Goal: Transaction & Acquisition: Purchase product/service

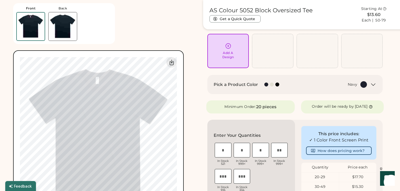
scroll to position [42, 0]
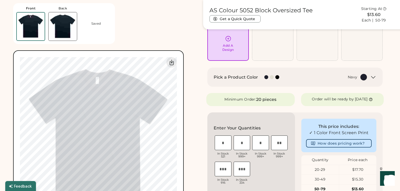
click at [230, 49] on div "Add A Design" at bounding box center [228, 48] width 12 height 8
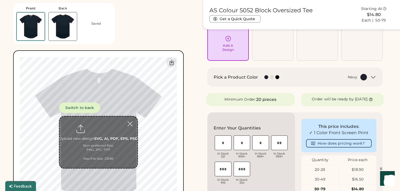
click at [109, 136] on input "file" at bounding box center [99, 142] width 78 height 51
type input "**********"
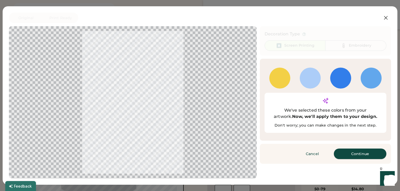
drag, startPoint x: 341, startPoint y: 145, endPoint x: 121, endPoint y: 69, distance: 233.1
click at [341, 149] on button "Continue" at bounding box center [360, 154] width 53 height 11
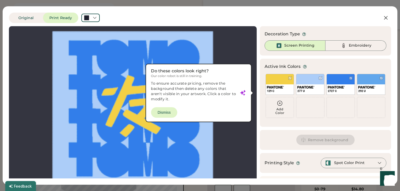
click at [165, 111] on div at bounding box center [133, 107] width 238 height 153
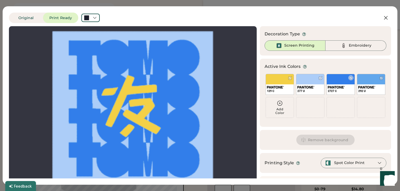
scroll to position [0, 0]
click at [308, 83] on div "277 U" at bounding box center [310, 84] width 28 height 21
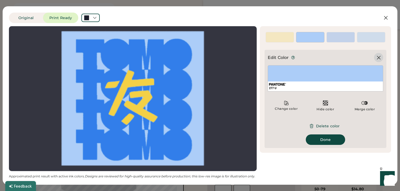
click at [380, 57] on icon at bounding box center [379, 58] width 6 height 6
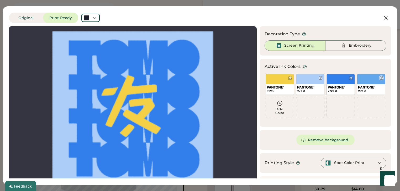
click at [367, 82] on div "292 U" at bounding box center [371, 84] width 28 height 21
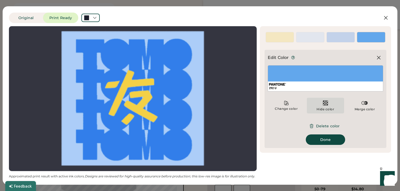
click at [313, 105] on div "Hide color" at bounding box center [325, 106] width 37 height 16
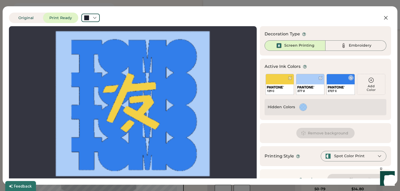
click at [336, 78] on div "2727 C" at bounding box center [341, 84] width 28 height 21
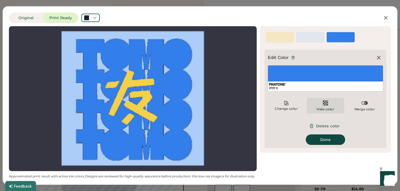
click at [318, 108] on div "Hide color" at bounding box center [326, 109] width 18 height 4
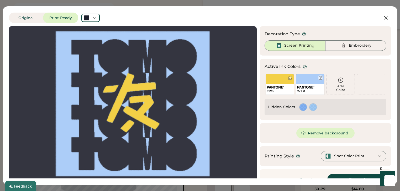
click at [308, 82] on div "277 U" at bounding box center [310, 84] width 28 height 21
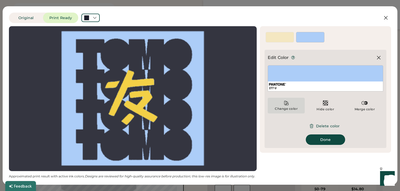
click at [287, 108] on div "Change color" at bounding box center [286, 109] width 23 height 4
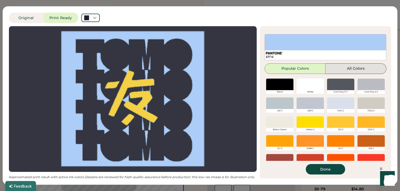
click at [344, 67] on button "All Colors" at bounding box center [356, 69] width 61 height 11
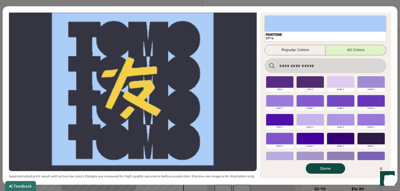
scroll to position [4000, 0]
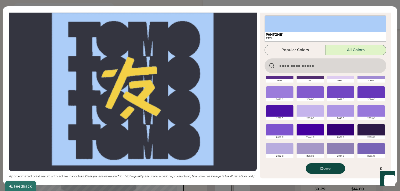
click at [330, 114] on div at bounding box center [340, 111] width 27 height 12
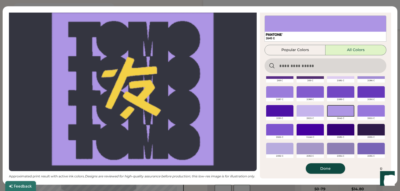
click at [321, 169] on button "Done" at bounding box center [325, 169] width 39 height 11
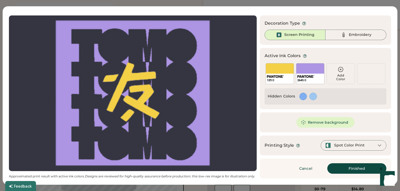
scroll to position [11, 0]
click at [281, 76] on div "129 C" at bounding box center [280, 79] width 28 height 10
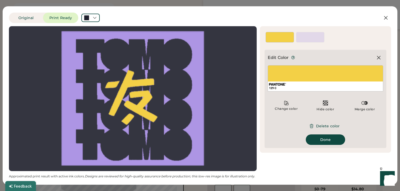
scroll to position [0, 0]
click at [290, 109] on div "Change color" at bounding box center [286, 109] width 23 height 4
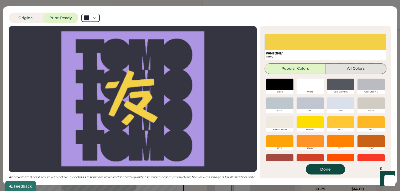
click at [345, 69] on button "All Colors" at bounding box center [356, 69] width 61 height 11
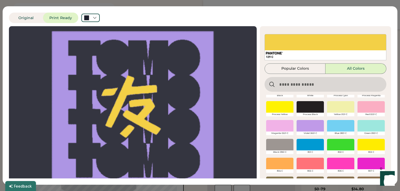
scroll to position [21, 0]
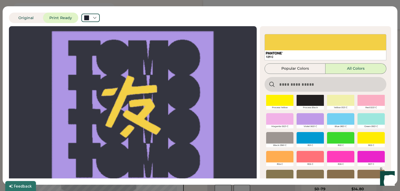
click at [310, 119] on div at bounding box center [310, 119] width 27 height 12
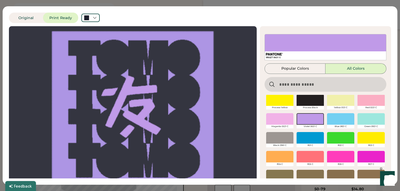
click at [363, 100] on div at bounding box center [371, 101] width 27 height 12
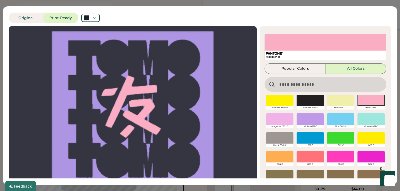
click at [362, 121] on div at bounding box center [371, 119] width 27 height 12
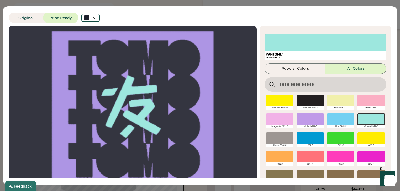
click at [340, 137] on div at bounding box center [340, 138] width 27 height 12
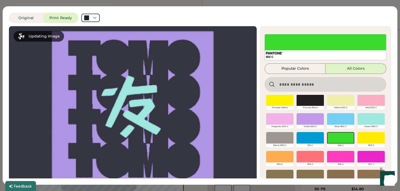
click at [338, 139] on div at bounding box center [340, 138] width 27 height 12
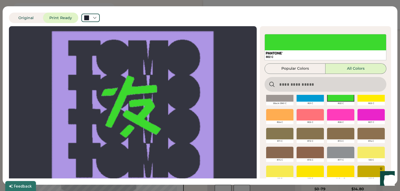
scroll to position [42, 0]
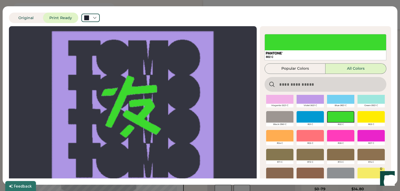
click at [367, 115] on div at bounding box center [371, 117] width 27 height 12
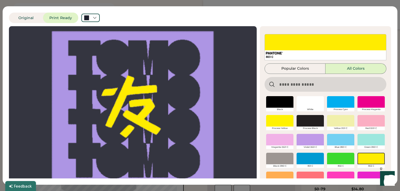
scroll to position [0, 0]
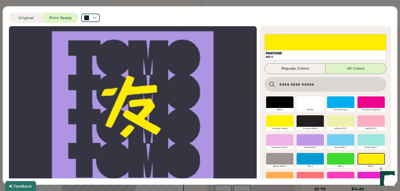
click at [281, 125] on div at bounding box center [279, 122] width 27 height 12
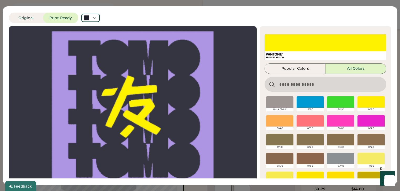
scroll to position [63, 0]
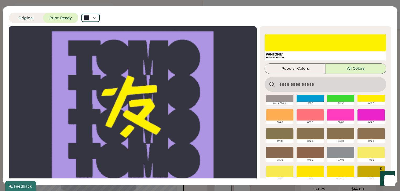
click at [273, 114] on div at bounding box center [279, 115] width 27 height 12
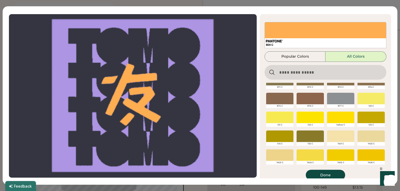
scroll to position [19, 0]
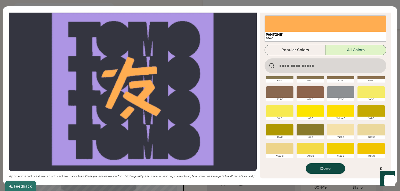
click at [326, 171] on button "Done" at bounding box center [325, 169] width 39 height 11
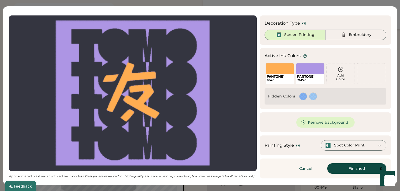
scroll to position [11, 0]
click at [349, 166] on button "Finished" at bounding box center [356, 169] width 59 height 11
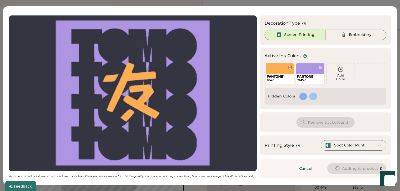
click at [122, 63] on div at bounding box center [133, 93] width 238 height 147
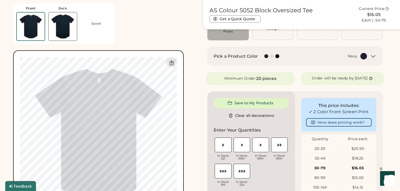
type input "****"
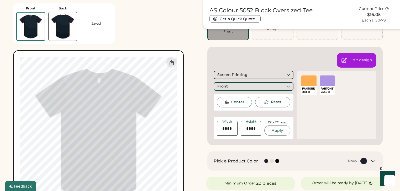
type input "****"
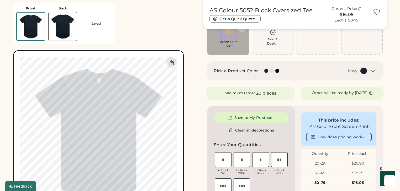
scroll to position [42, 0]
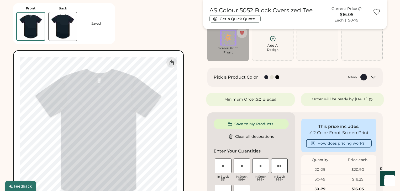
click at [73, 36] on img at bounding box center [63, 26] width 28 height 28
click at [261, 44] on div "Add A Design" at bounding box center [273, 43] width 35 height 17
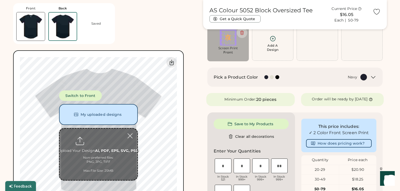
click at [85, 144] on input "file" at bounding box center [99, 154] width 78 height 51
type input "**********"
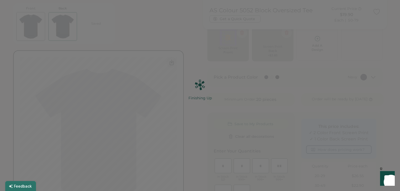
scroll to position [0, 0]
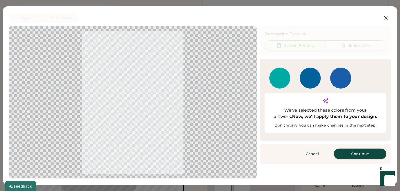
click at [345, 149] on button "Continue" at bounding box center [360, 154] width 53 height 11
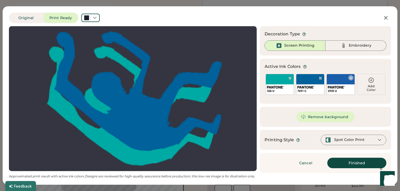
click at [335, 84] on div "2935 U" at bounding box center [341, 84] width 28 height 21
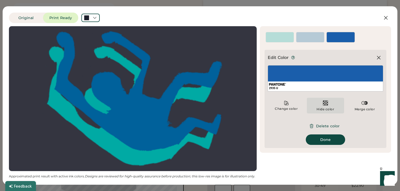
click at [324, 105] on img at bounding box center [326, 103] width 6 height 6
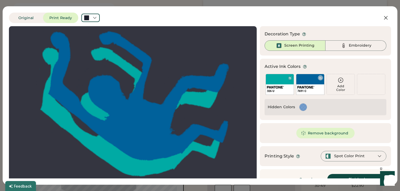
click at [302, 81] on div "7691 C" at bounding box center [310, 84] width 28 height 21
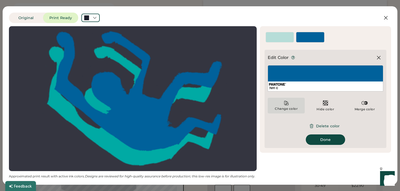
click at [289, 109] on div "Change color" at bounding box center [286, 109] width 23 height 4
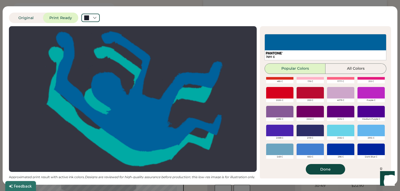
scroll to position [42, 0]
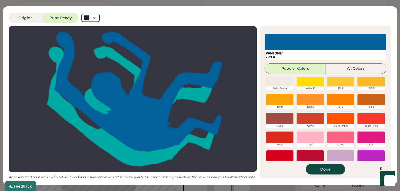
scroll to position [21, 0]
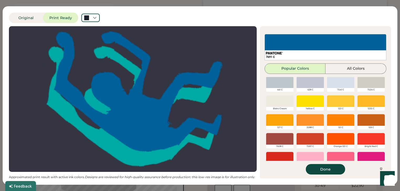
click at [282, 120] on div at bounding box center [279, 121] width 27 height 12
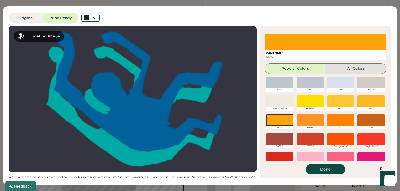
click at [355, 65] on button "All Colors" at bounding box center [356, 69] width 61 height 11
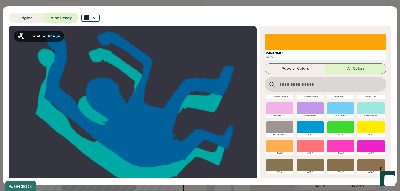
scroll to position [42, 0]
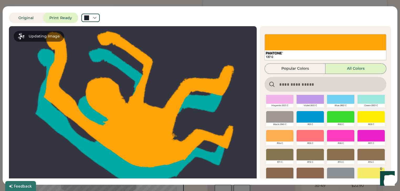
click at [283, 138] on div at bounding box center [279, 136] width 27 height 12
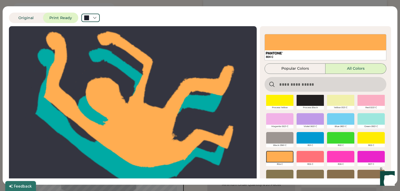
scroll to position [19, 0]
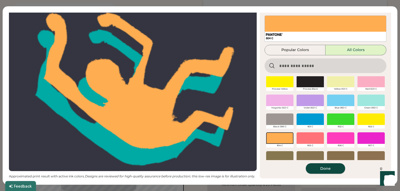
click at [324, 167] on button "Done" at bounding box center [325, 169] width 39 height 11
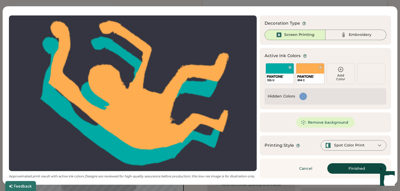
scroll to position [11, 0]
click at [280, 79] on div "326 U" at bounding box center [280, 81] width 26 height 4
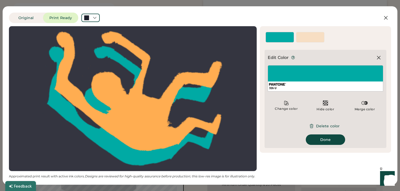
scroll to position [0, 0]
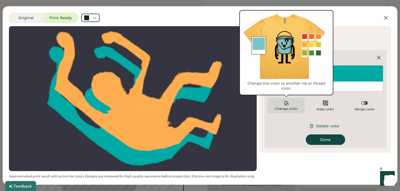
click at [299, 110] on div "Change color" at bounding box center [286, 106] width 37 height 16
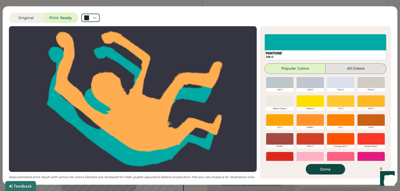
click at [340, 71] on button "All Colors" at bounding box center [356, 69] width 61 height 11
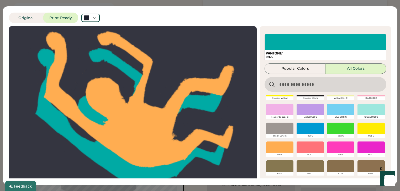
scroll to position [21, 0]
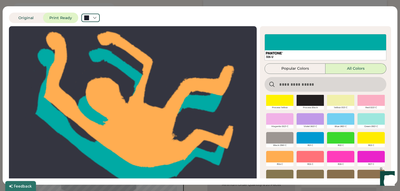
click at [306, 121] on div at bounding box center [310, 119] width 27 height 12
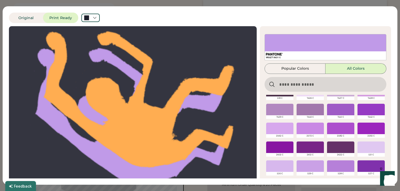
scroll to position [3635, 0]
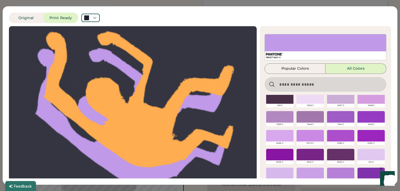
click at [342, 119] on div at bounding box center [340, 117] width 27 height 12
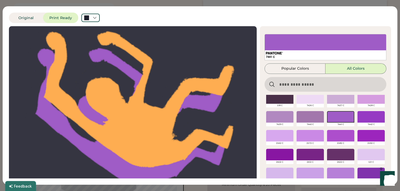
scroll to position [19, 0]
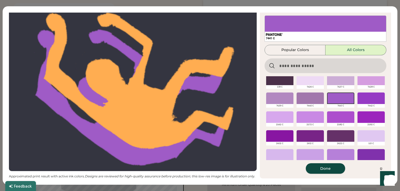
click at [331, 168] on button "Done" at bounding box center [325, 169] width 39 height 11
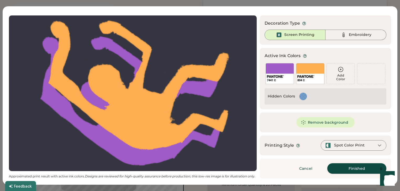
scroll to position [11, 0]
click at [342, 169] on button "Finished" at bounding box center [356, 169] width 59 height 11
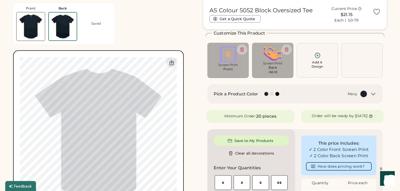
scroll to position [21, 0]
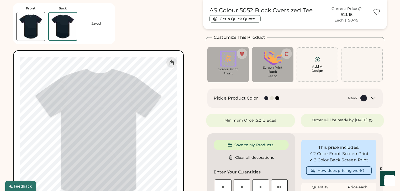
click at [232, 81] on div "Screen Print Front" at bounding box center [227, 64] width 41 height 35
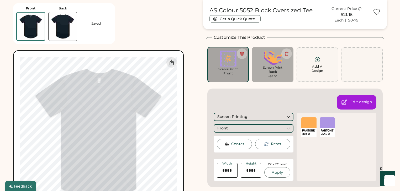
click at [283, 80] on div "Screen Print Back +$5.10" at bounding box center [272, 64] width 41 height 35
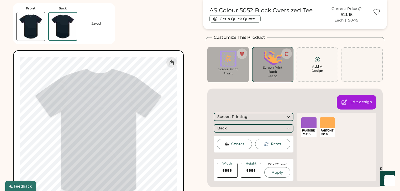
click at [236, 75] on div "Screen Print Front" at bounding box center [228, 73] width 34 height 12
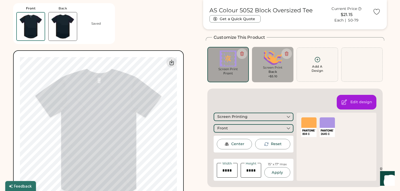
click at [266, 74] on div "Screen Print Back +$5.10" at bounding box center [273, 72] width 34 height 13
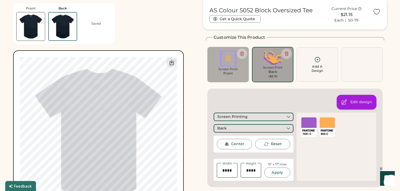
click at [346, 100] on icon at bounding box center [344, 102] width 6 height 6
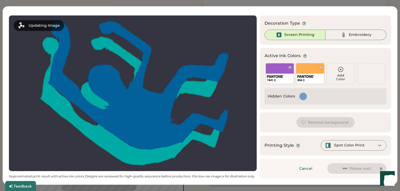
click at [313, 40] on div "Screen Printing" at bounding box center [295, 35] width 61 height 11
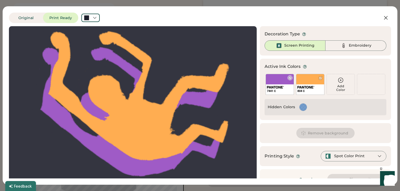
click at [267, 89] on img at bounding box center [275, 87] width 17 height 3
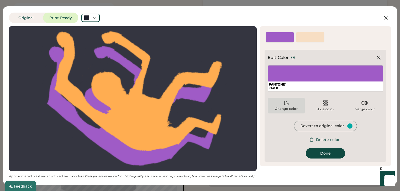
click at [295, 109] on div "Change color" at bounding box center [286, 109] width 23 height 4
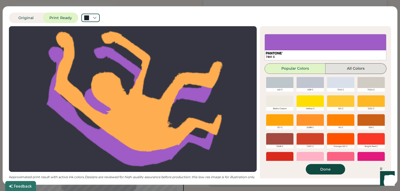
click at [343, 68] on button "All Colors" at bounding box center [356, 69] width 61 height 11
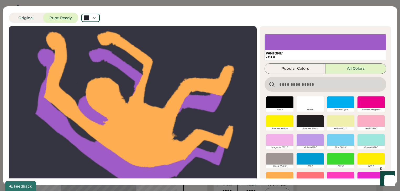
click at [311, 82] on input "input" at bounding box center [326, 84] width 122 height 15
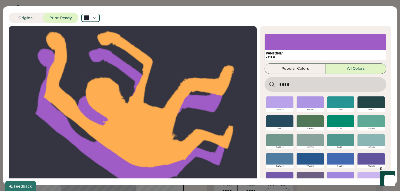
type input "****"
click at [297, 101] on div at bounding box center [310, 103] width 27 height 12
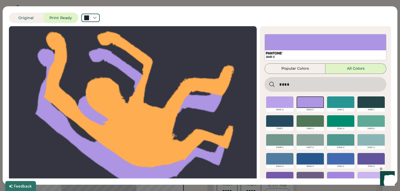
click at [282, 102] on div at bounding box center [279, 103] width 27 height 12
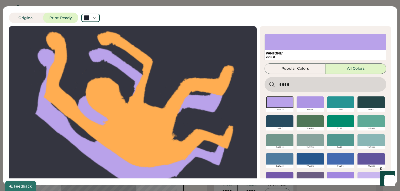
click at [304, 102] on div at bounding box center [310, 103] width 27 height 12
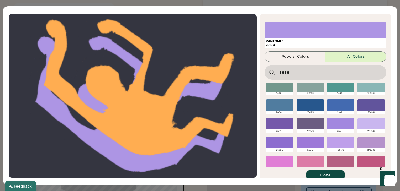
scroll to position [19, 0]
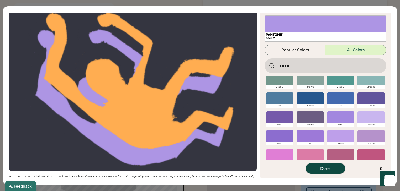
click at [325, 165] on button "Done" at bounding box center [325, 169] width 39 height 11
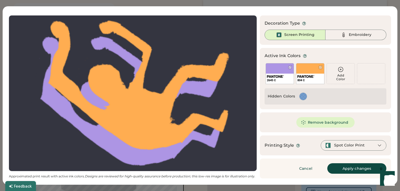
scroll to position [11, 0]
click at [356, 165] on button "Apply changes" at bounding box center [356, 169] width 59 height 11
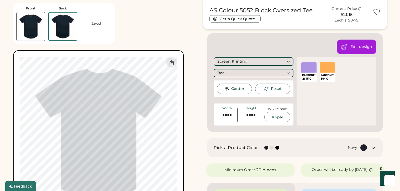
scroll to position [21, 0]
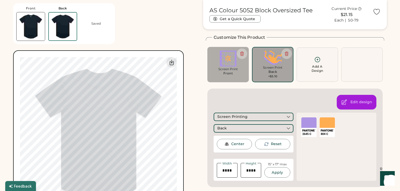
click at [224, 72] on div "Front" at bounding box center [228, 73] width 10 height 4
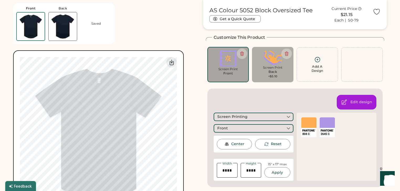
click at [267, 72] on div "Screen Print Back +$5.10" at bounding box center [273, 72] width 34 height 13
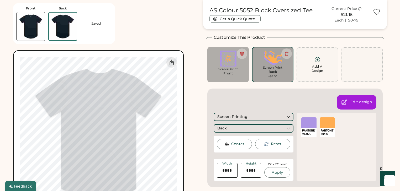
click at [233, 71] on div "Screen Print" at bounding box center [228, 69] width 34 height 4
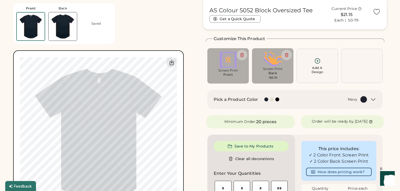
scroll to position [0, 0]
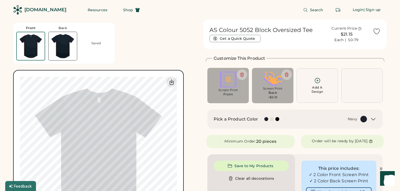
click at [269, 102] on div "Screen Print Back +$5.10" at bounding box center [272, 85] width 41 height 35
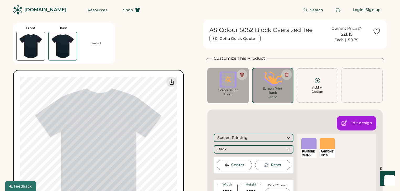
click at [303, 143] on div at bounding box center [308, 144] width 15 height 11
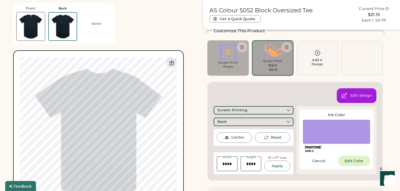
scroll to position [84, 0]
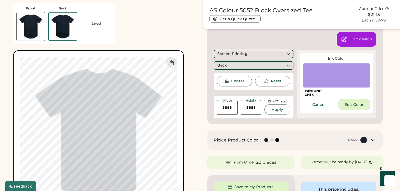
click at [352, 105] on button "Edit Color" at bounding box center [354, 105] width 32 height 11
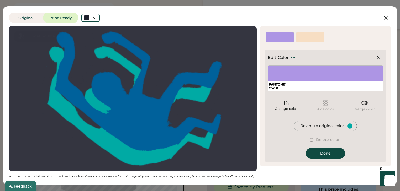
scroll to position [0, 0]
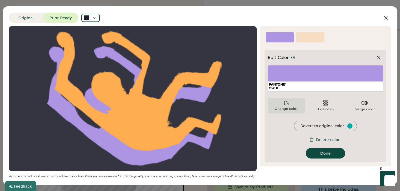
click at [284, 101] on icon at bounding box center [286, 103] width 5 height 5
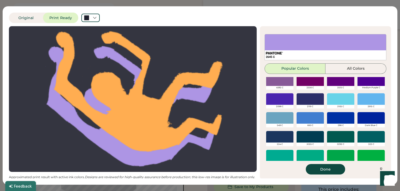
scroll to position [147, 0]
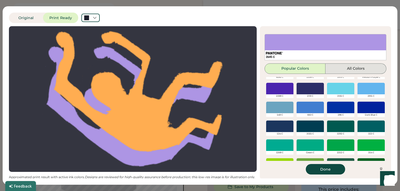
click at [353, 67] on button "All Colors" at bounding box center [356, 69] width 61 height 11
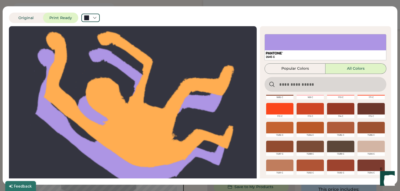
scroll to position [1261, 0]
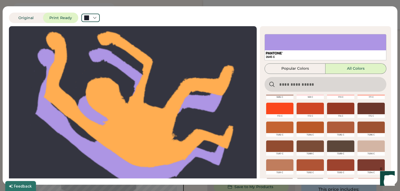
click at [364, 110] on div at bounding box center [371, 109] width 27 height 12
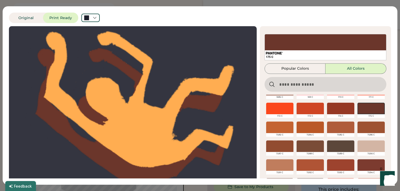
click at [373, 145] on div at bounding box center [371, 147] width 27 height 12
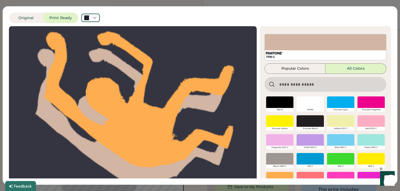
scroll to position [1261, 0]
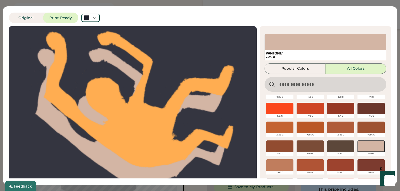
click at [286, 166] on div at bounding box center [279, 166] width 27 height 12
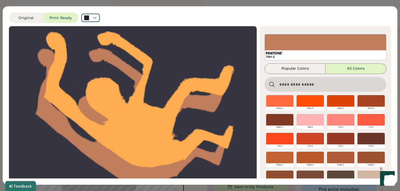
scroll to position [1198, 0]
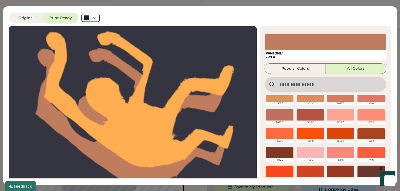
click at [371, 133] on div at bounding box center [371, 134] width 27 height 12
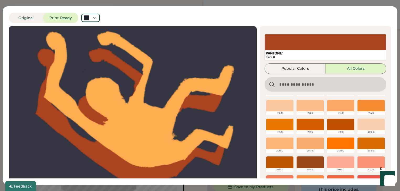
scroll to position [1008, 0]
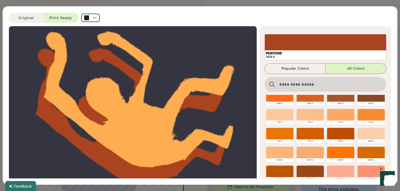
click at [371, 155] on div at bounding box center [371, 153] width 27 height 12
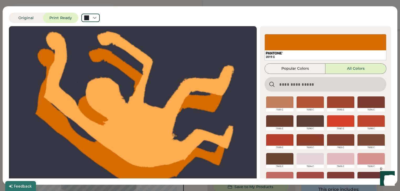
scroll to position [1303, 0]
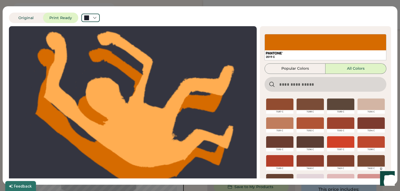
click at [266, 122] on div at bounding box center [279, 124] width 27 height 12
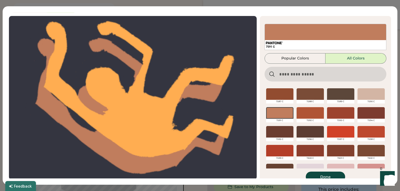
scroll to position [19, 0]
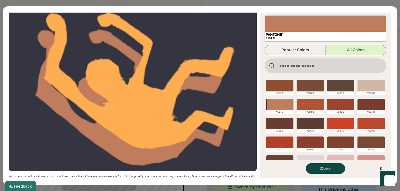
click at [327, 168] on button "Done" at bounding box center [325, 169] width 39 height 11
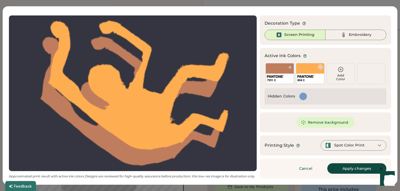
click at [300, 75] on div "804 C" at bounding box center [311, 79] width 28 height 10
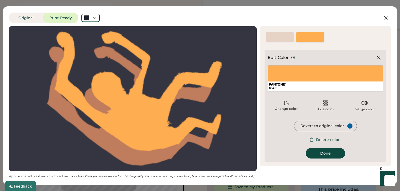
scroll to position [0, 0]
click at [288, 104] on icon at bounding box center [286, 103] width 4 height 4
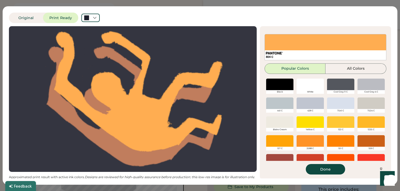
click at [308, 87] on div at bounding box center [310, 85] width 27 height 12
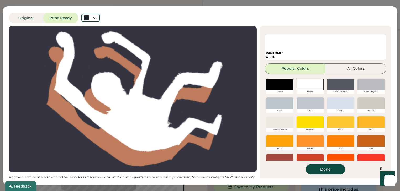
click at [358, 88] on div at bounding box center [371, 85] width 27 height 12
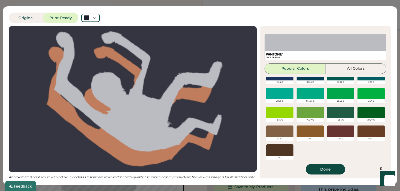
scroll to position [200, 0]
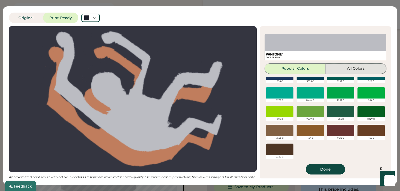
click at [353, 68] on button "All Colors" at bounding box center [356, 69] width 61 height 11
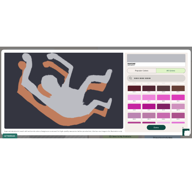
scroll to position [3215, 0]
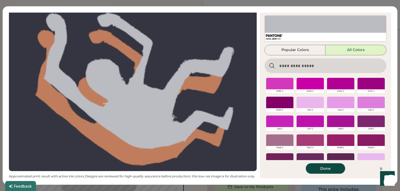
click at [308, 123] on div at bounding box center [310, 122] width 27 height 12
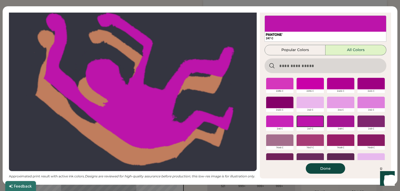
scroll to position [210, 0]
click at [284, 105] on div at bounding box center [279, 103] width 27 height 12
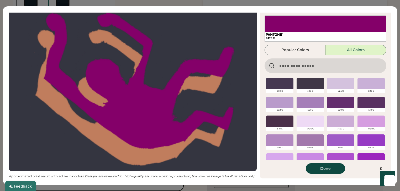
scroll to position [3677, 0]
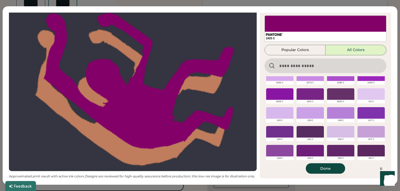
click at [334, 112] on div at bounding box center [340, 113] width 27 height 12
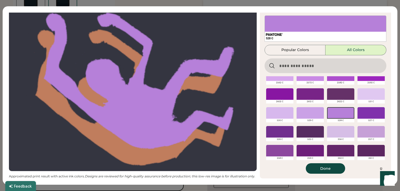
click at [358, 108] on div at bounding box center [371, 113] width 27 height 12
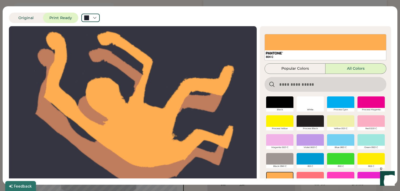
scroll to position [19, 0]
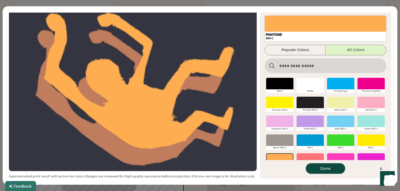
click at [339, 166] on button "Done" at bounding box center [325, 169] width 39 height 11
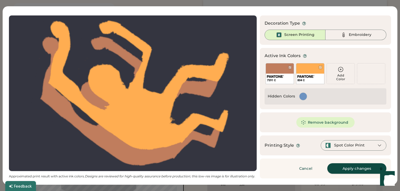
scroll to position [11, 0]
click at [276, 71] on div "7591 C" at bounding box center [280, 73] width 28 height 21
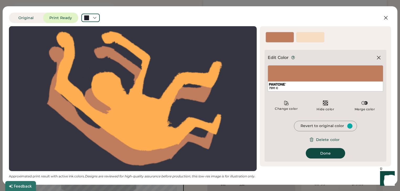
scroll to position [0, 0]
click at [293, 108] on div "Change color" at bounding box center [286, 109] width 23 height 4
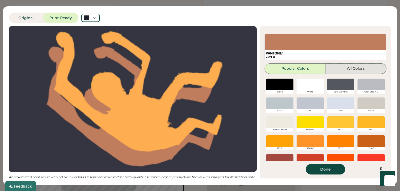
click at [351, 70] on button "All Colors" at bounding box center [356, 69] width 61 height 11
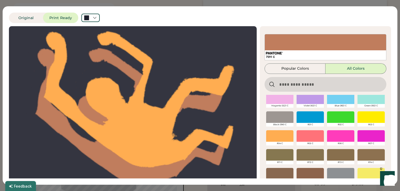
scroll to position [42, 0]
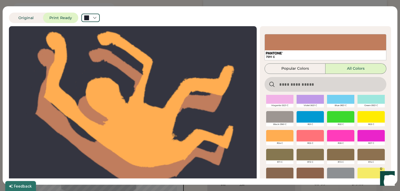
click at [306, 104] on div at bounding box center [310, 98] width 27 height 12
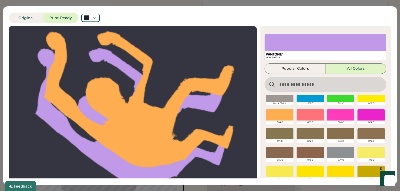
scroll to position [19, 0]
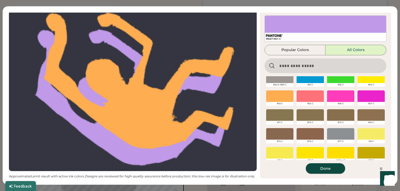
click at [311, 170] on button "Done" at bounding box center [325, 169] width 39 height 11
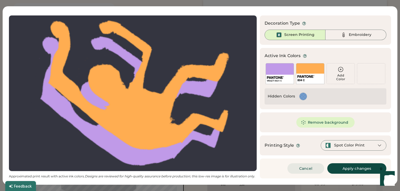
scroll to position [11, 0]
click at [340, 169] on button "Apply changes" at bounding box center [356, 169] width 59 height 11
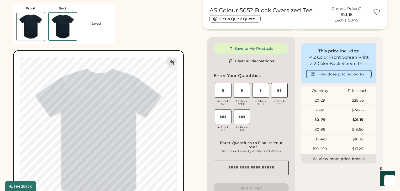
scroll to position [126, 0]
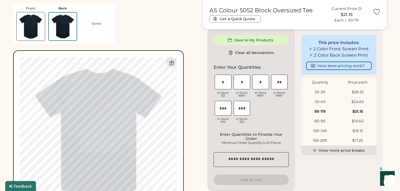
click at [37, 19] on img at bounding box center [31, 26] width 28 height 28
click at [55, 26] on img at bounding box center [63, 26] width 28 height 28
click at [34, 24] on img at bounding box center [31, 26] width 28 height 28
click at [61, 24] on img at bounding box center [63, 26] width 28 height 28
click at [33, 27] on img at bounding box center [31, 26] width 28 height 28
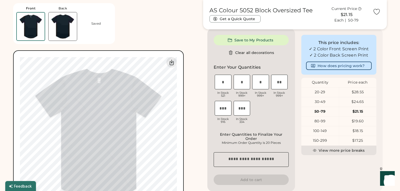
click at [64, 27] on img at bounding box center [63, 26] width 28 height 28
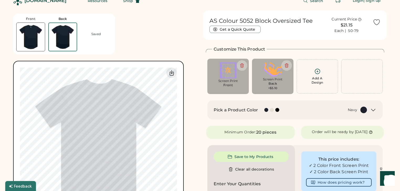
scroll to position [0, 0]
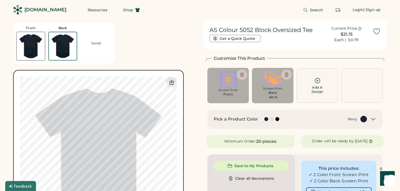
click at [40, 55] on img at bounding box center [31, 46] width 28 height 28
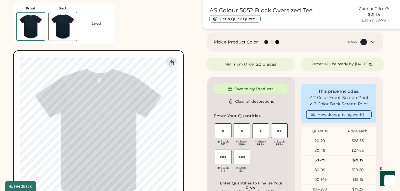
scroll to position [83, 0]
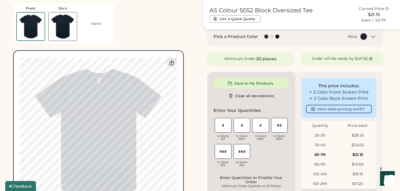
click at [53, 28] on img at bounding box center [63, 26] width 28 height 28
click at [36, 32] on img at bounding box center [31, 26] width 28 height 28
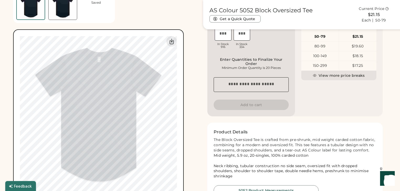
scroll to position [146, 0]
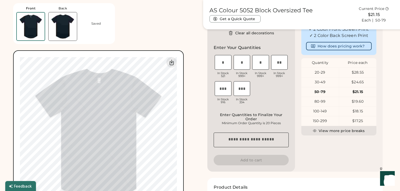
click at [55, 29] on img at bounding box center [63, 26] width 28 height 28
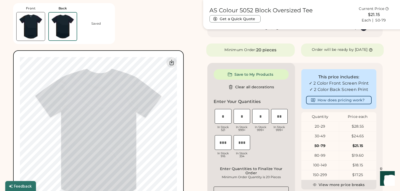
scroll to position [20, 0]
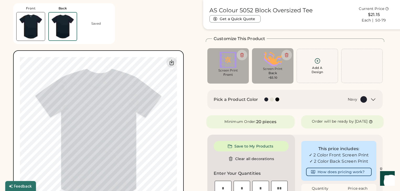
click at [271, 64] on img at bounding box center [273, 59] width 34 height 14
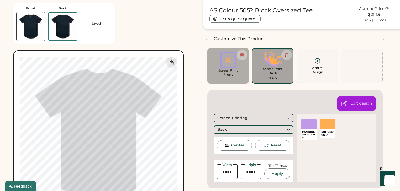
click at [357, 106] on div "Edit design" at bounding box center [357, 103] width 40 height 15
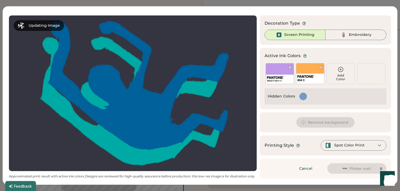
scroll to position [0, 0]
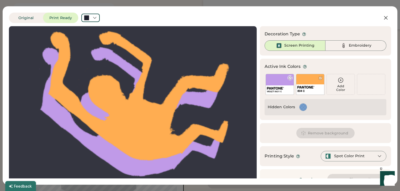
click at [282, 81] on div "VIOLET 0631 C" at bounding box center [280, 84] width 28 height 21
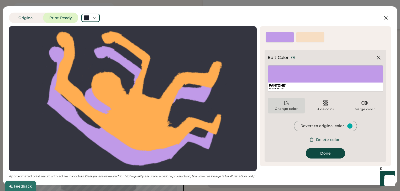
click at [290, 110] on div "Change color" at bounding box center [286, 109] width 23 height 4
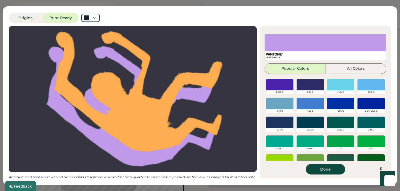
scroll to position [200, 0]
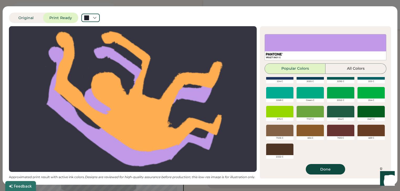
click at [283, 117] on div at bounding box center [279, 112] width 27 height 12
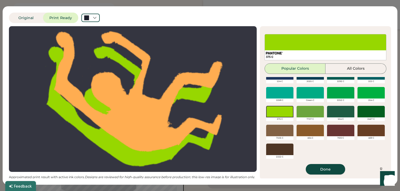
click at [320, 169] on button "Done" at bounding box center [325, 169] width 39 height 11
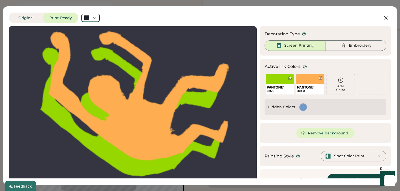
scroll to position [0, 0]
click at [310, 84] on div "804 C" at bounding box center [310, 84] width 28 height 21
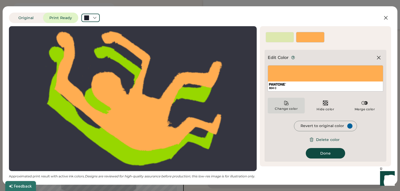
click at [293, 108] on div "Change color" at bounding box center [286, 109] width 23 height 4
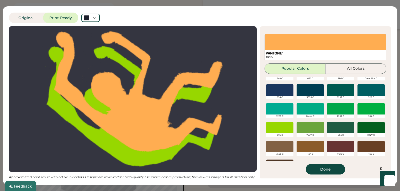
scroll to position [200, 0]
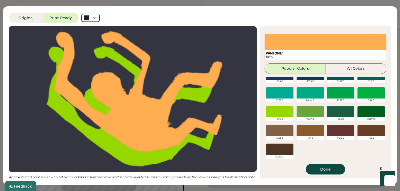
click at [317, 114] on div at bounding box center [310, 112] width 27 height 12
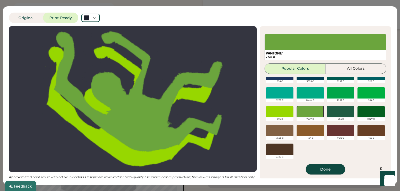
click at [319, 167] on button "Done" at bounding box center [325, 169] width 39 height 11
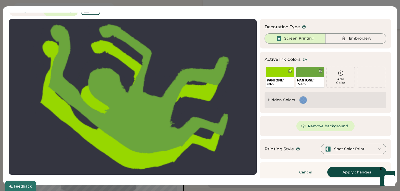
scroll to position [11, 0]
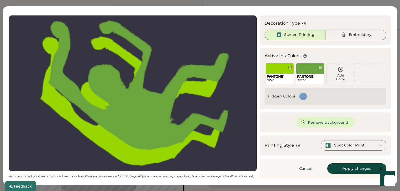
click at [345, 165] on button "Apply changes" at bounding box center [356, 169] width 59 height 11
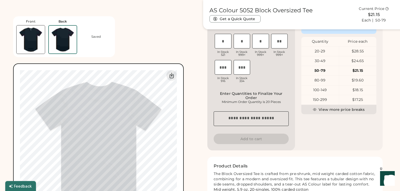
scroll to position [167, 0]
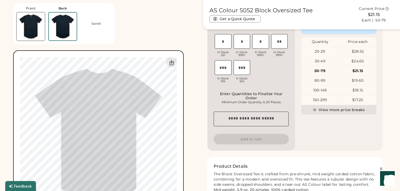
click at [39, 35] on img at bounding box center [31, 26] width 28 height 28
click at [59, 34] on img at bounding box center [63, 26] width 28 height 28
click at [38, 32] on img at bounding box center [31, 26] width 28 height 28
click at [53, 32] on img at bounding box center [63, 26] width 28 height 28
click at [52, 33] on img at bounding box center [63, 27] width 28 height 28
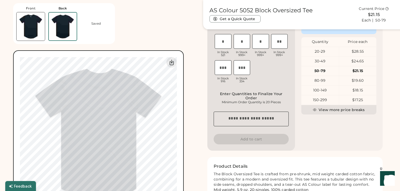
drag, startPoint x: 70, startPoint y: 33, endPoint x: 60, endPoint y: 34, distance: 9.8
click at [69, 33] on img at bounding box center [63, 27] width 28 height 28
click at [38, 34] on img at bounding box center [31, 26] width 28 height 28
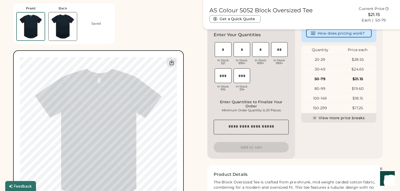
scroll to position [41, 0]
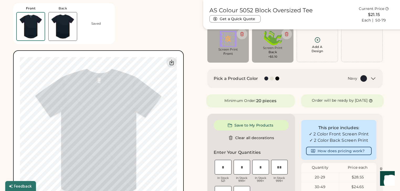
click at [214, 45] on img at bounding box center [228, 39] width 34 height 16
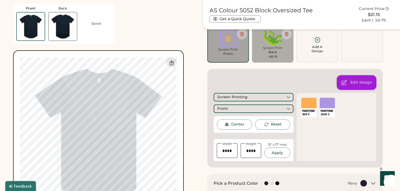
click at [346, 83] on icon at bounding box center [344, 83] width 6 height 6
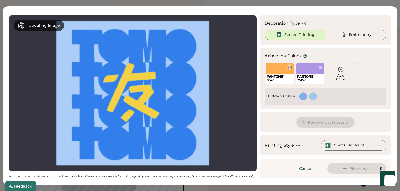
scroll to position [0, 0]
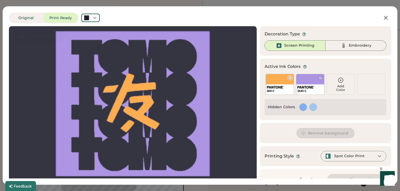
click at [279, 84] on div "804 C" at bounding box center [280, 84] width 28 height 21
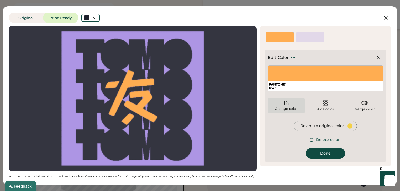
click at [288, 109] on div "Change color" at bounding box center [286, 109] width 23 height 4
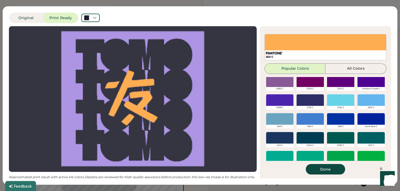
scroll to position [189, 0]
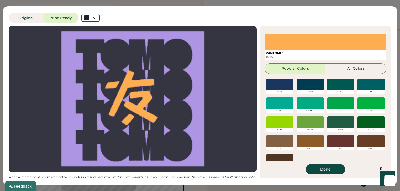
click at [282, 121] on div at bounding box center [279, 123] width 27 height 12
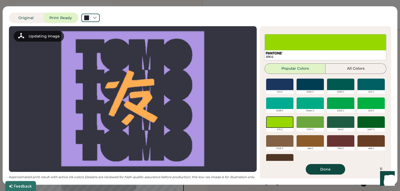
click at [332, 166] on button "Done" at bounding box center [325, 169] width 39 height 11
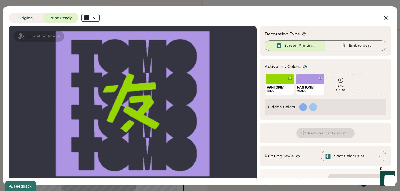
scroll to position [0, 0]
click at [305, 81] on div "2645 C" at bounding box center [310, 84] width 28 height 21
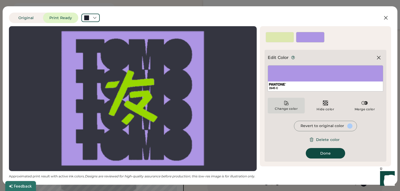
click at [292, 105] on div "Change color" at bounding box center [286, 106] width 37 height 16
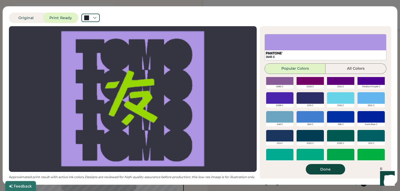
scroll to position [200, 0]
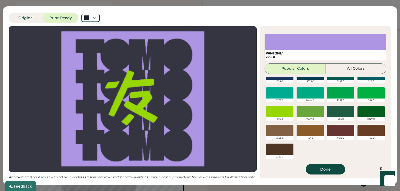
click at [303, 108] on div at bounding box center [310, 112] width 27 height 12
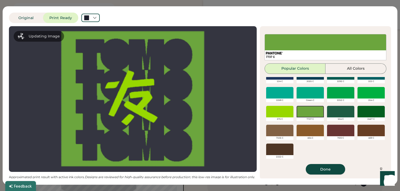
click at [318, 169] on button "Done" at bounding box center [325, 169] width 39 height 11
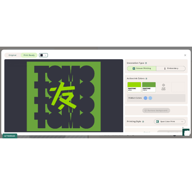
scroll to position [0, 0]
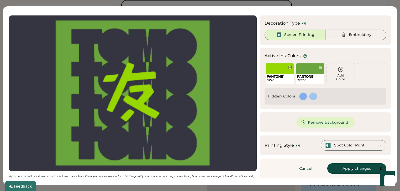
scroll to position [104, 0]
click at [192, 173] on button "Apply changes" at bounding box center [356, 169] width 59 height 11
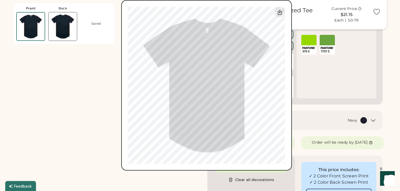
drag, startPoint x: 74, startPoint y: 76, endPoint x: 77, endPoint y: 75, distance: 3.9
click at [74, 76] on div "AS Colour 5052 Block Oversized Tee Current Price $21.15 Each | 50-79 Get a Quic…" at bounding box center [213, 85] width 400 height 171
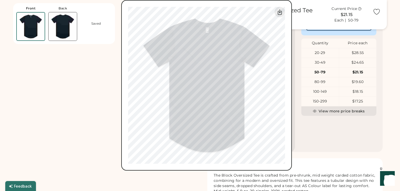
scroll to position [167, 0]
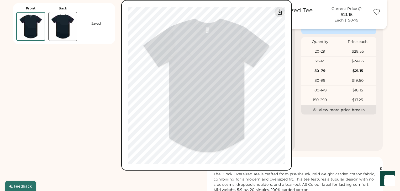
click at [113, 111] on div "AS Colour 5052 Block Oversized Tee Current Price $21.15 Each | 50-79 Get a Quic…" at bounding box center [213, 85] width 400 height 171
click at [64, 25] on img at bounding box center [63, 26] width 28 height 28
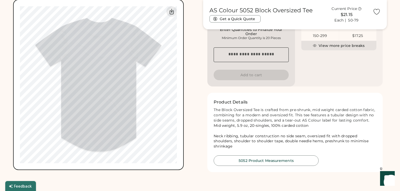
scroll to position [147, 0]
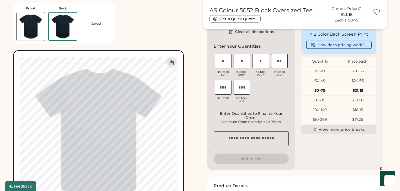
click at [23, 21] on img at bounding box center [31, 26] width 28 height 28
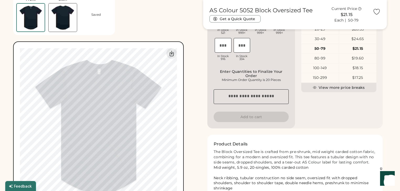
click at [65, 25] on img at bounding box center [63, 17] width 28 height 28
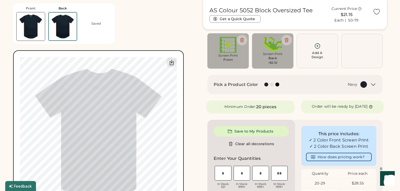
scroll to position [33, 0]
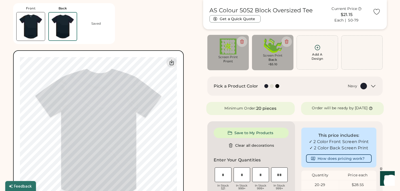
click at [192, 53] on img at bounding box center [273, 46] width 34 height 14
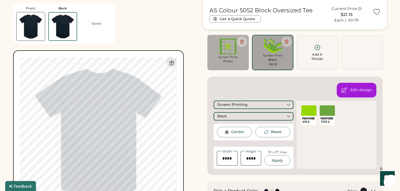
click at [192, 108] on div at bounding box center [308, 111] width 15 height 11
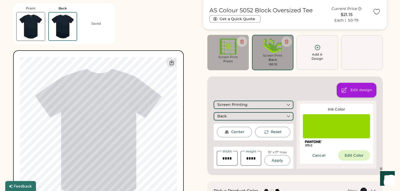
click at [192, 89] on icon at bounding box center [344, 90] width 5 height 5
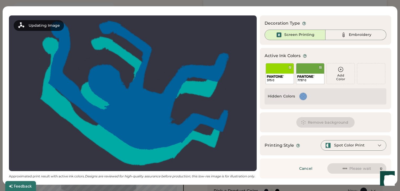
scroll to position [0, 0]
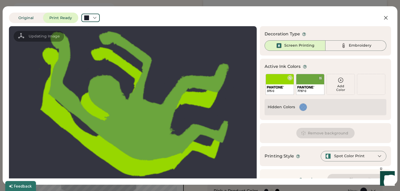
click at [192, 85] on div "375 C" at bounding box center [280, 90] width 28 height 10
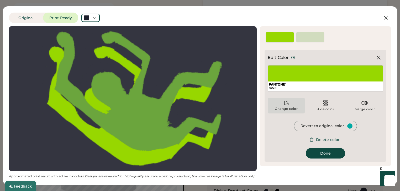
click at [192, 105] on div "Change color" at bounding box center [286, 106] width 37 height 16
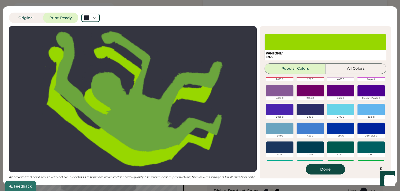
scroll to position [189, 0]
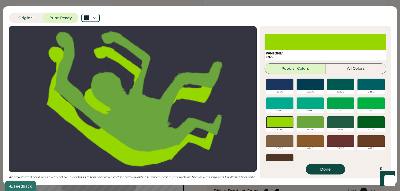
click at [192, 123] on div at bounding box center [310, 123] width 27 height 12
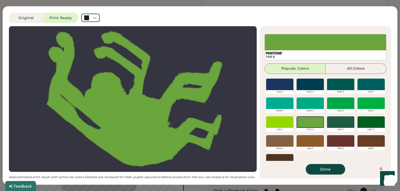
click at [192, 168] on button "Done" at bounding box center [325, 169] width 39 height 11
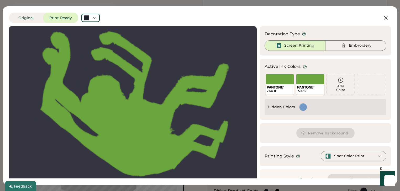
scroll to position [0, 0]
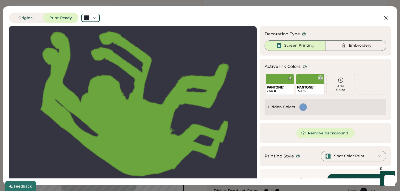
click at [192, 86] on div "7737 C" at bounding box center [311, 90] width 28 height 10
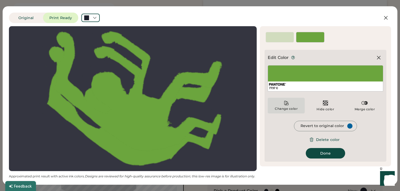
click at [192, 107] on div "Change color" at bounding box center [286, 109] width 23 height 4
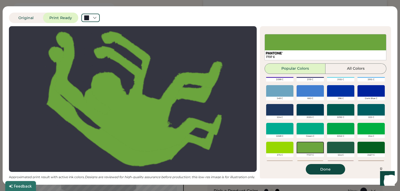
scroll to position [200, 0]
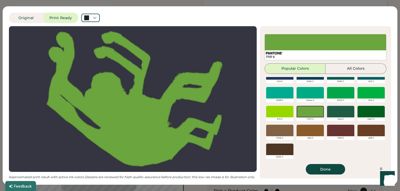
click at [192, 108] on div at bounding box center [279, 112] width 27 height 12
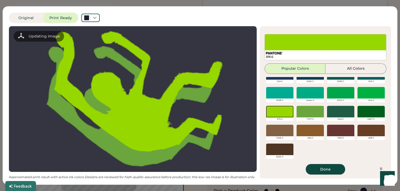
click at [192, 168] on button "Done" at bounding box center [325, 169] width 39 height 11
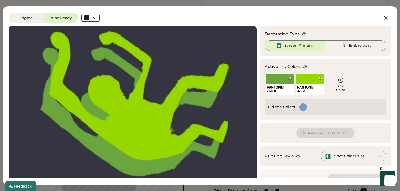
scroll to position [11, 0]
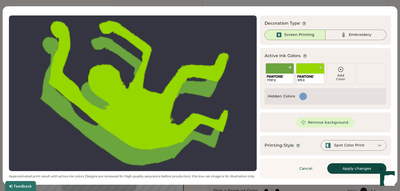
click at [192, 170] on button "Apply changes" at bounding box center [356, 169] width 59 height 11
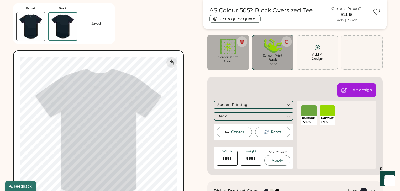
click at [186, 116] on div "AS Colour 5052 Block Oversized Tee Current Price $21.15 Each | 50-79 Get a Quic…" at bounding box center [105, 110] width 184 height 221
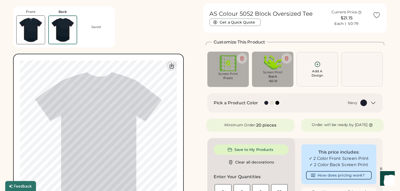
scroll to position [12, 0]
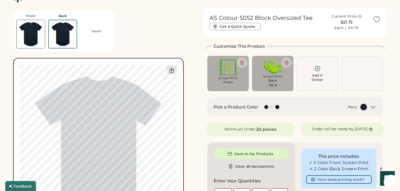
click at [192, 80] on div "Screen Print" at bounding box center [228, 78] width 34 height 4
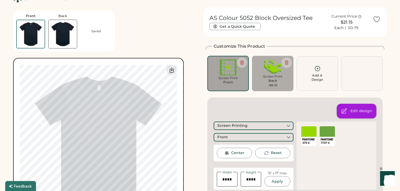
click at [192, 112] on div "Edit design" at bounding box center [362, 111] width 22 height 5
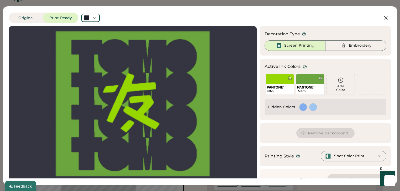
scroll to position [11, 0]
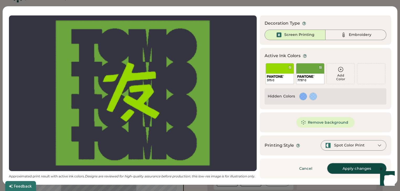
click at [192, 170] on button "Apply changes" at bounding box center [356, 169] width 59 height 11
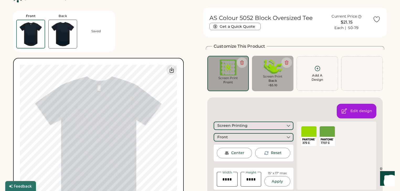
click at [192, 103] on div "Edit design Screen Printing Front Center Reset Width Height 15" x 17" max Apply…" at bounding box center [294, 147] width 175 height 99
click at [41, 44] on img at bounding box center [31, 34] width 28 height 28
click at [35, 39] on img at bounding box center [31, 34] width 28 height 28
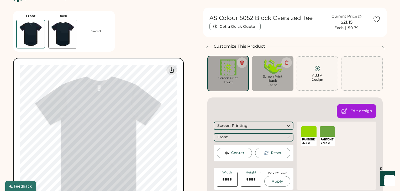
click at [35, 39] on img at bounding box center [31, 34] width 28 height 28
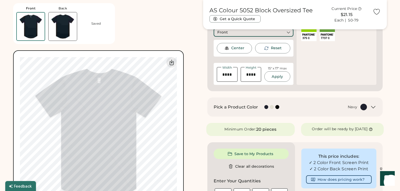
click at [192, 105] on div "AS Colour 5052 Block Oversized Tee Current Price $21.15 Each | 50-79 Get a Quic…" at bounding box center [105, 110] width 184 height 221
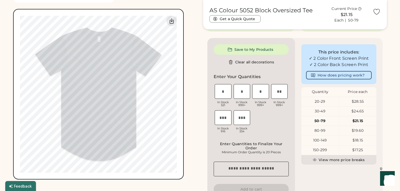
scroll to position [264, 0]
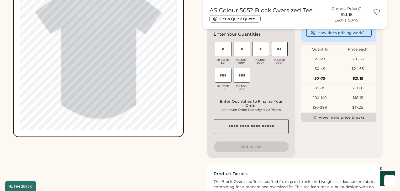
click at [192, 122] on button "View more price breaks" at bounding box center [338, 117] width 75 height 9
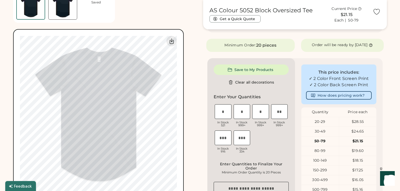
scroll to position [201, 0]
click at [192, 100] on button "How does pricing work?" at bounding box center [339, 96] width 66 height 8
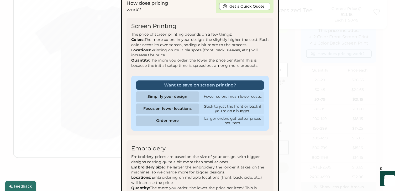
scroll to position [222, 0]
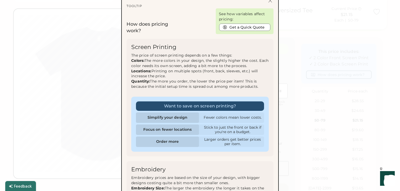
click at [192, 100] on div at bounding box center [200, 95] width 400 height 191
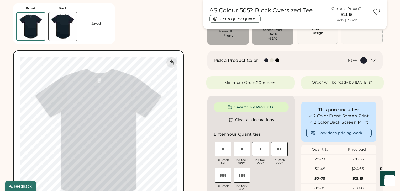
scroll to position [54, 0]
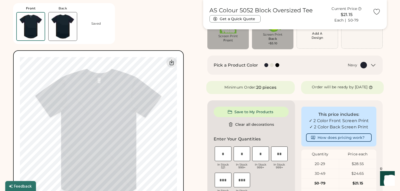
click at [54, 31] on img at bounding box center [63, 26] width 28 height 28
click at [30, 26] on img at bounding box center [31, 26] width 28 height 28
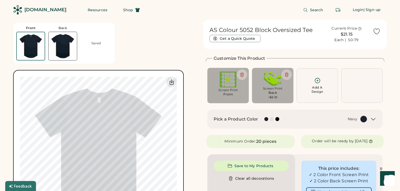
click at [192, 95] on div "Front" at bounding box center [228, 94] width 10 height 4
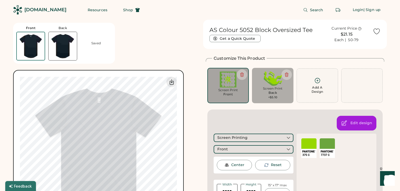
click at [192, 146] on div at bounding box center [308, 144] width 15 height 11
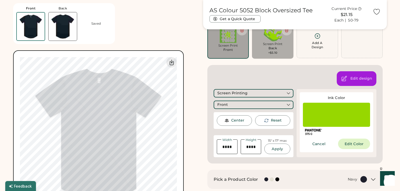
scroll to position [105, 0]
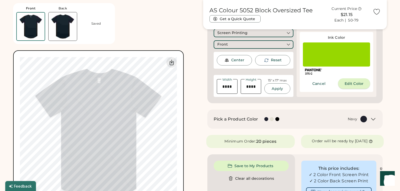
click at [192, 82] on button "Edit Color" at bounding box center [354, 84] width 32 height 11
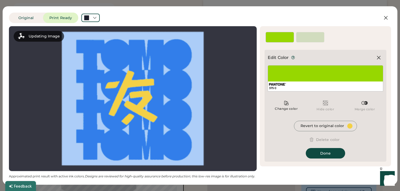
scroll to position [0, 0]
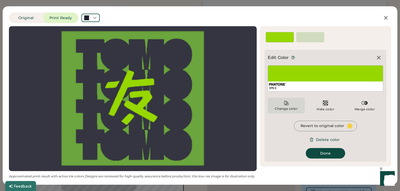
click at [192, 102] on div "Change color" at bounding box center [286, 106] width 37 height 16
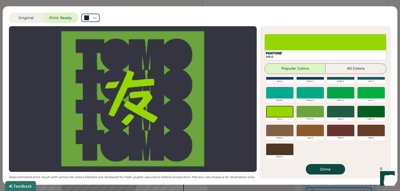
scroll to position [95, 0]
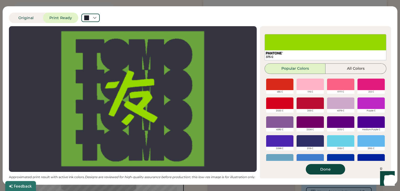
click at [192, 101] on div at bounding box center [371, 104] width 27 height 12
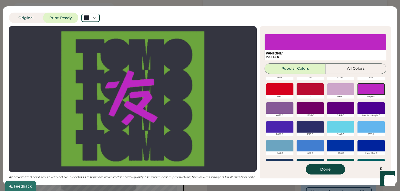
scroll to position [116, 0]
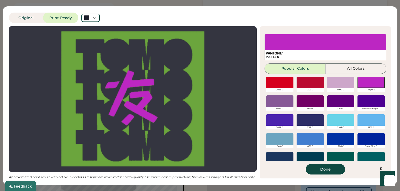
click at [192, 120] on div at bounding box center [279, 121] width 27 height 12
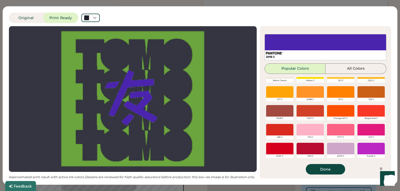
scroll to position [74, 0]
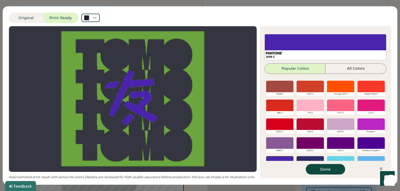
click at [192, 126] on div at bounding box center [279, 125] width 27 height 12
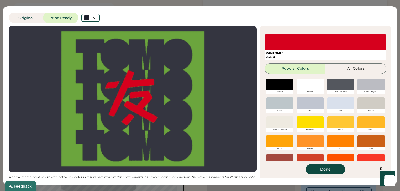
scroll to position [0, 0]
click at [192, 121] on div at bounding box center [310, 123] width 27 height 12
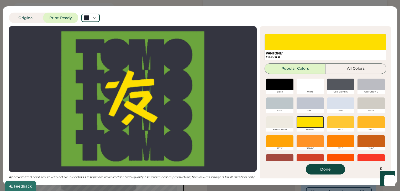
scroll to position [1, 0]
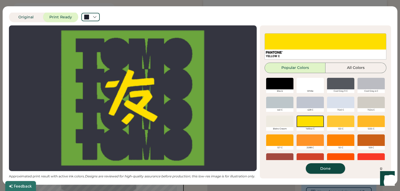
click at [192, 167] on button "Done" at bounding box center [325, 169] width 39 height 11
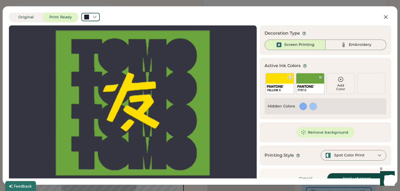
click at [192, 89] on div "YELLOW C" at bounding box center [280, 91] width 26 height 4
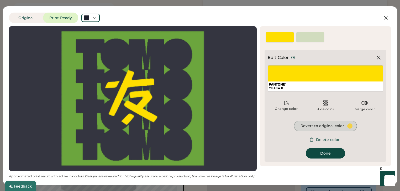
click at [192, 129] on div "Revert to original color" at bounding box center [325, 126] width 63 height 11
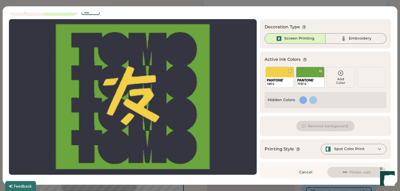
scroll to position [11, 0]
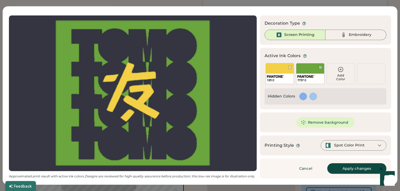
click at [192, 167] on button "Apply changes" at bounding box center [356, 169] width 59 height 11
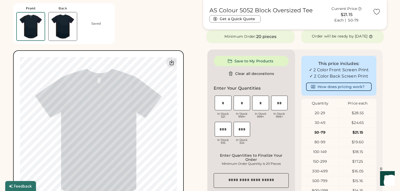
click at [59, 26] on img at bounding box center [63, 26] width 28 height 28
drag, startPoint x: 39, startPoint y: 31, endPoint x: 35, endPoint y: 31, distance: 3.4
click at [38, 31] on img at bounding box center [31, 26] width 28 height 28
click at [56, 30] on img at bounding box center [63, 26] width 28 height 28
click at [39, 33] on img at bounding box center [31, 26] width 28 height 28
